Goal: Task Accomplishment & Management: Manage account settings

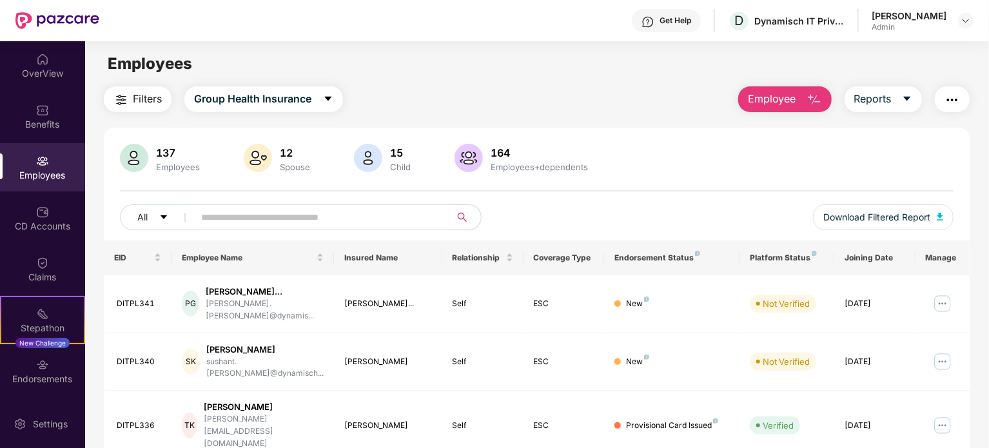
scroll to position [90, 0]
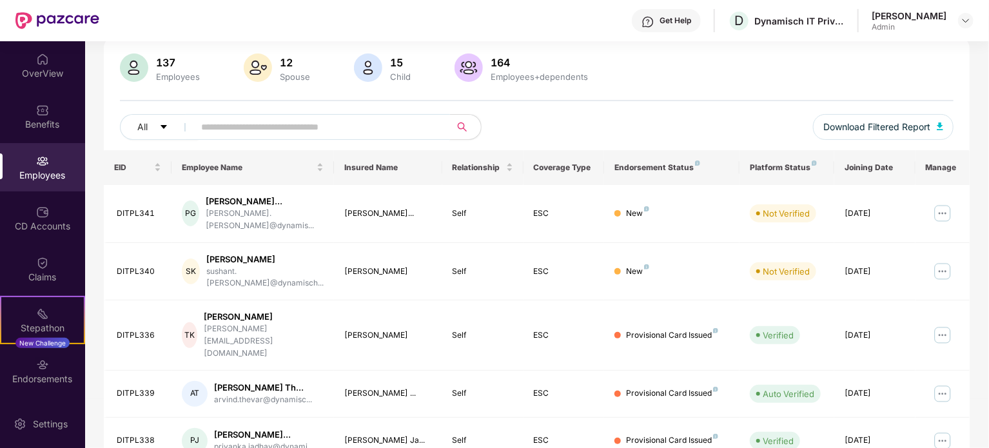
click at [332, 135] on input "text" at bounding box center [317, 126] width 232 height 19
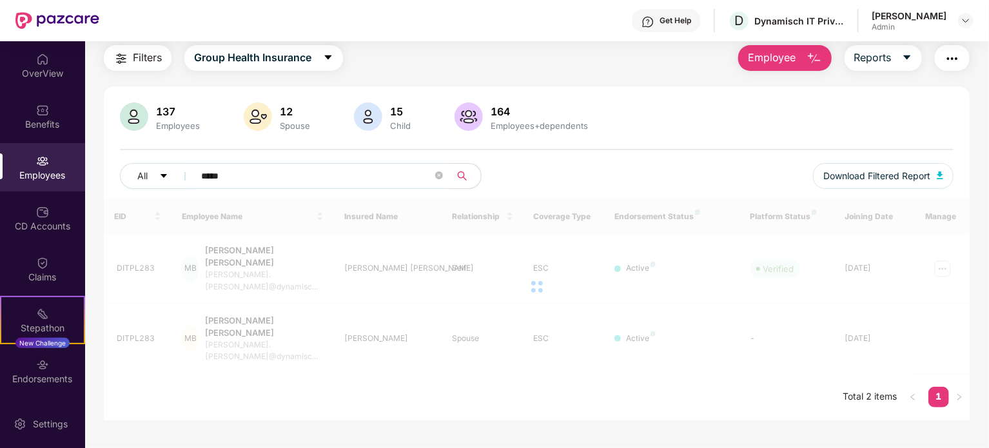
scroll to position [41, 0]
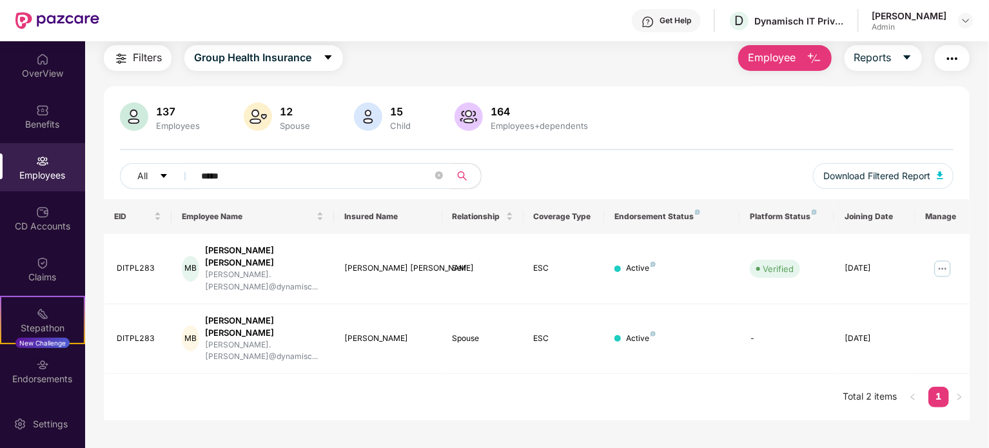
drag, startPoint x: 286, startPoint y: 165, endPoint x: 91, endPoint y: 201, distance: 198.6
click at [91, 201] on div "Filters Group Health Insurance Employee Reports 137 Employees 12 Spouse 15 Chil…" at bounding box center [537, 233] width 904 height 376
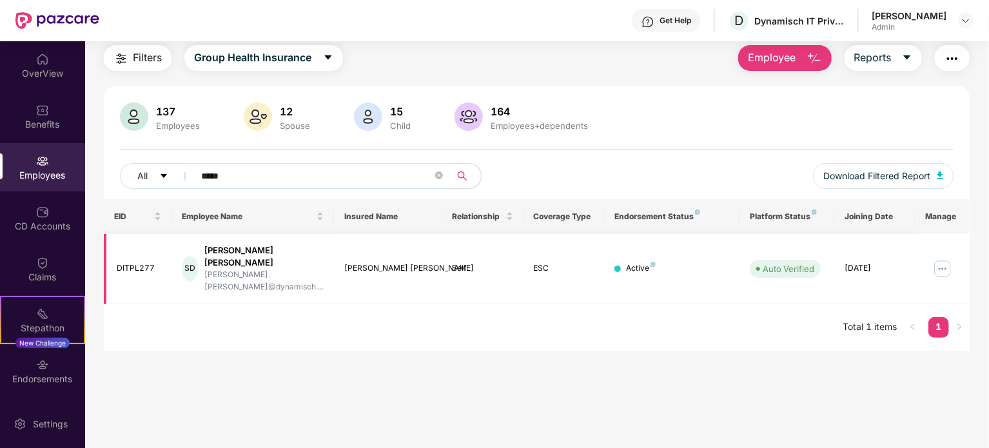
type input "*****"
click at [942, 259] on img at bounding box center [943, 269] width 21 height 21
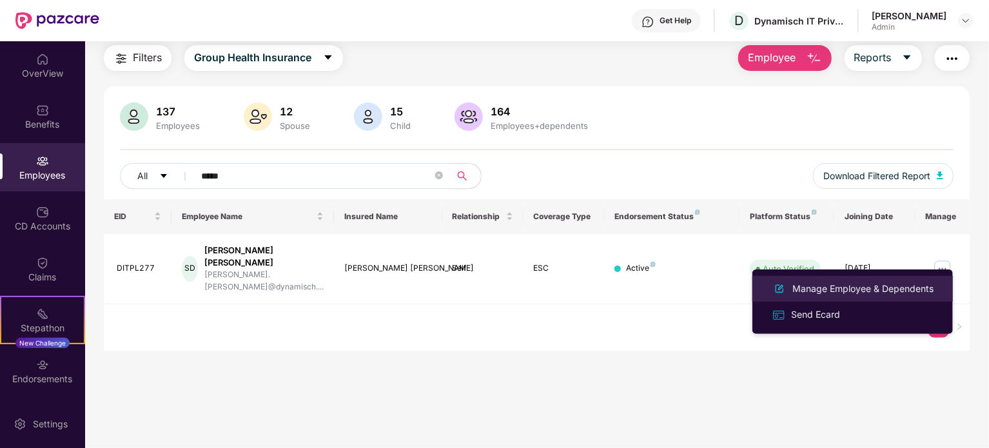
click at [875, 285] on div "Manage Employee & Dependents" at bounding box center [863, 289] width 146 height 14
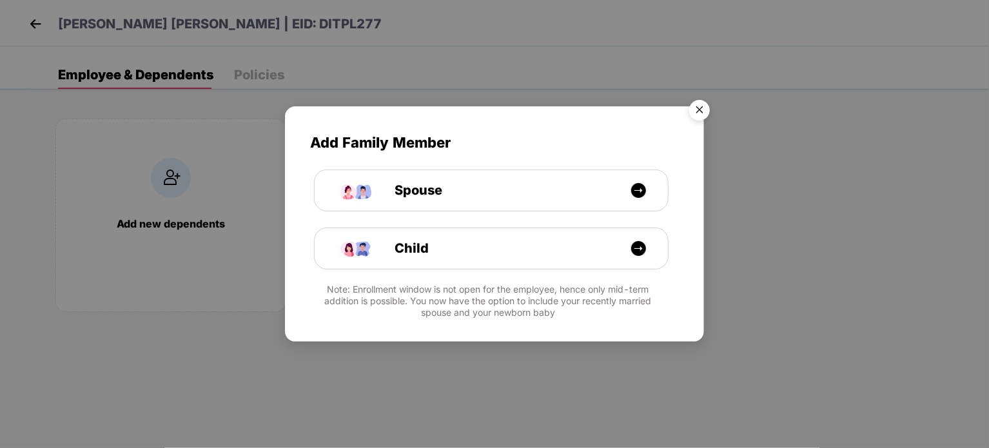
click at [697, 108] on img "Close" at bounding box center [700, 112] width 36 height 36
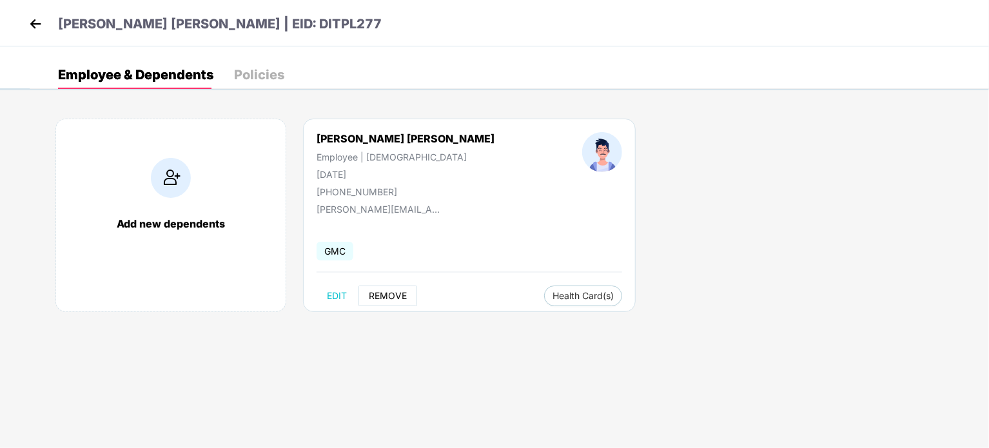
click at [386, 300] on span "REMOVE" at bounding box center [388, 296] width 38 height 10
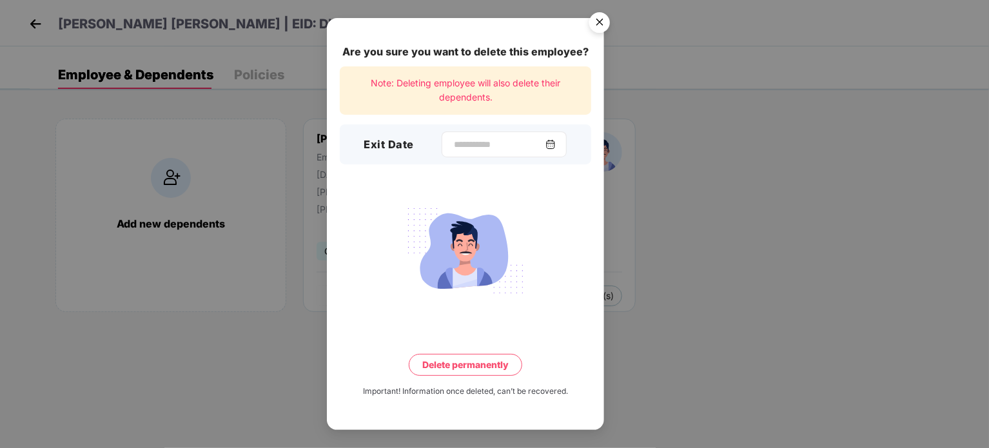
click at [559, 152] on div at bounding box center [504, 145] width 125 height 26
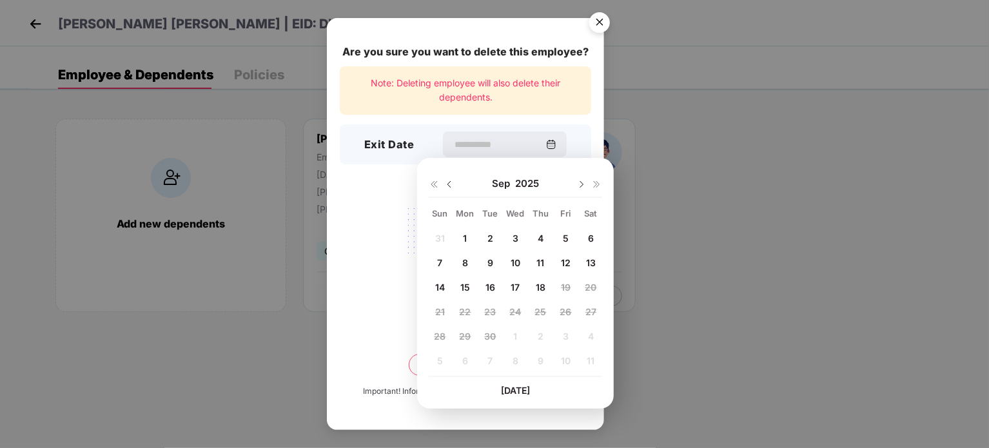
click at [451, 183] on img at bounding box center [449, 184] width 10 height 10
click at [511, 317] on span "20" at bounding box center [516, 311] width 12 height 11
type input "**********"
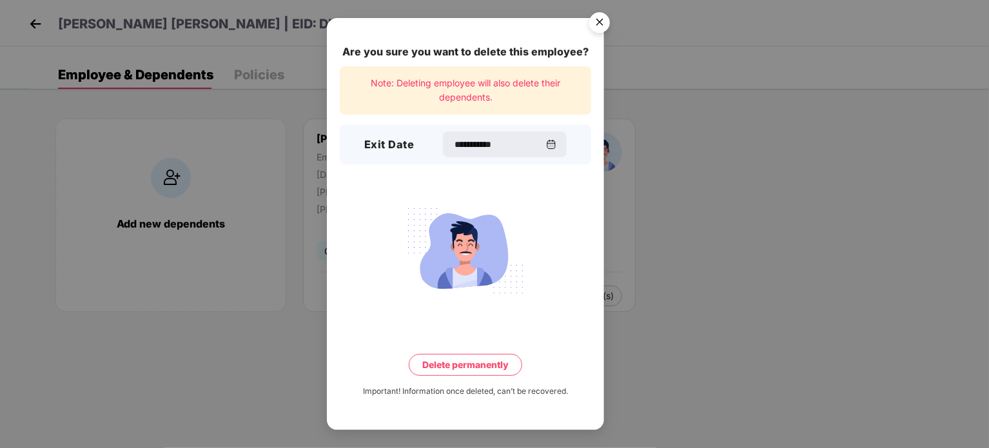
click at [499, 368] on button "Delete permanently" at bounding box center [466, 365] width 114 height 22
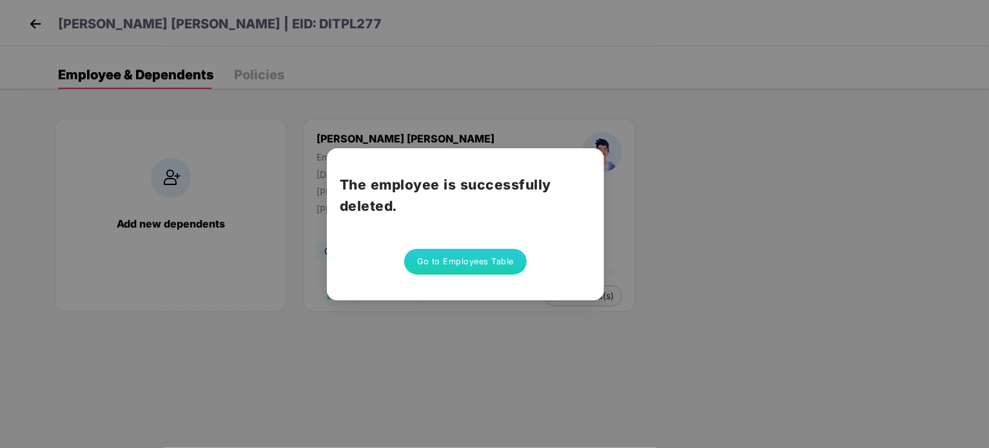
click at [496, 272] on button "Go to Employees Table" at bounding box center [465, 262] width 123 height 26
